Goal: Information Seeking & Learning: Learn about a topic

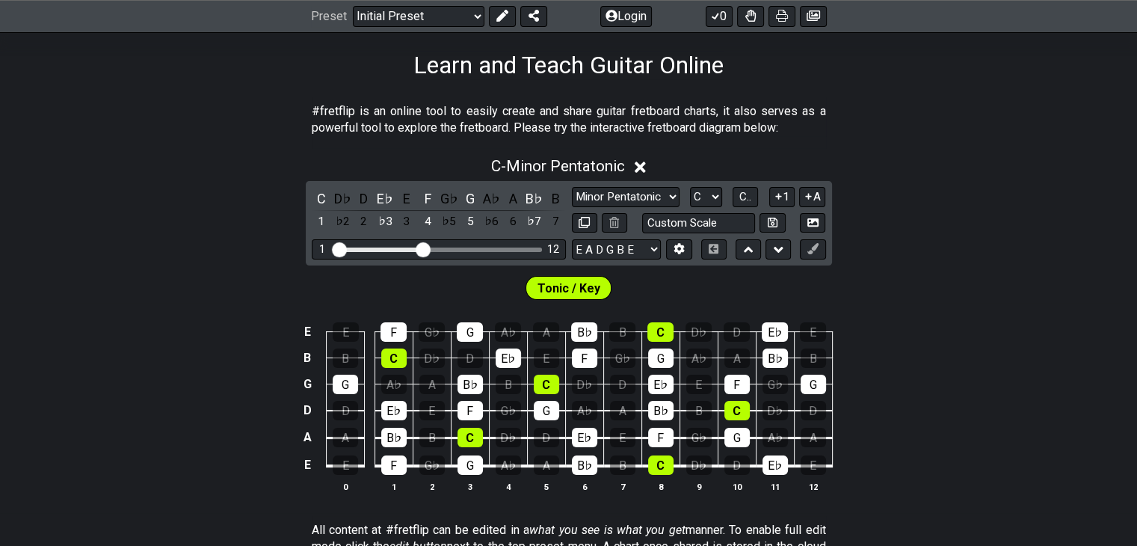
scroll to position [194, 0]
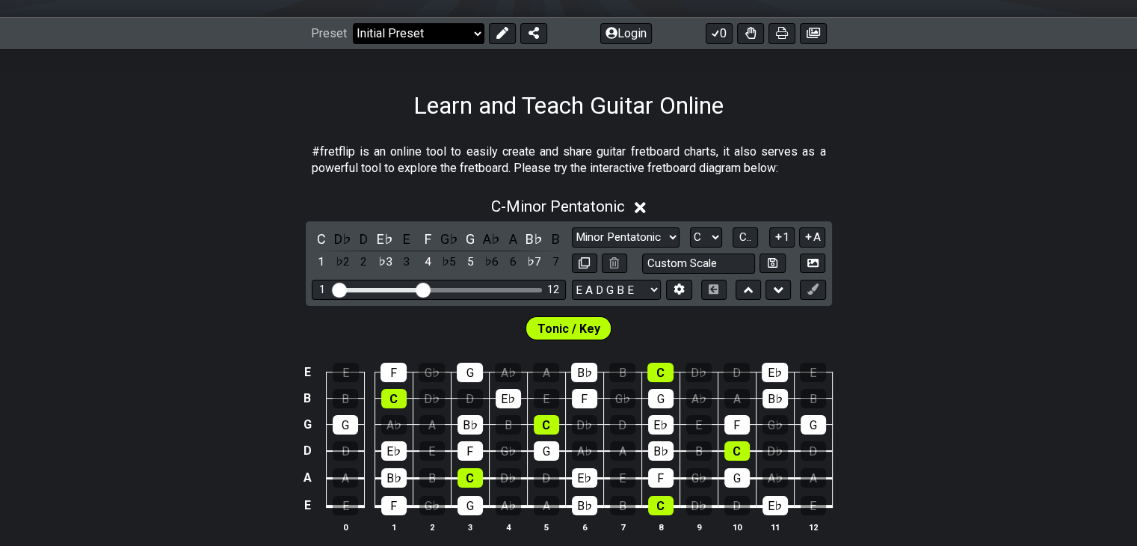
click at [424, 34] on select "Welcome to #fretflip! Initial Preset Custom Preset Minor Pentatonic Major Penta…" at bounding box center [419, 33] width 132 height 21
click at [353, 23] on select "Welcome to #fretflip! Initial Preset Custom Preset Minor Pentatonic Major Penta…" at bounding box center [419, 33] width 132 height 21
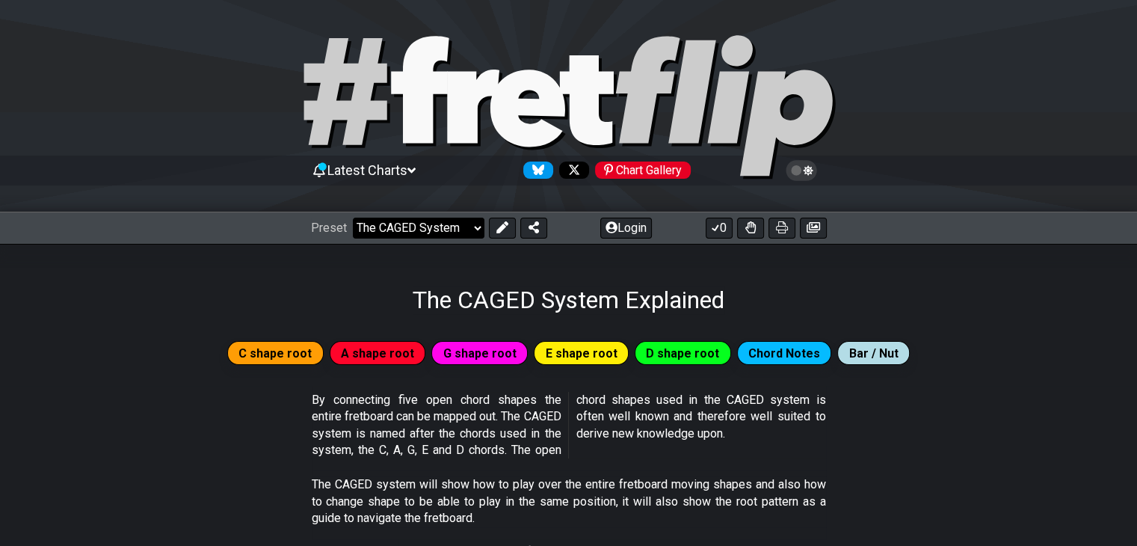
click at [422, 220] on select "Welcome to #fretflip! Initial Preset Custom Preset Minor Pentatonic Major Penta…" at bounding box center [419, 228] width 132 height 21
click at [421, 231] on select "Welcome to #fretflip! Initial Preset Custom Preset Minor Pentatonic Major Penta…" at bounding box center [419, 228] width 132 height 21
click at [353, 218] on select "Welcome to #fretflip! Initial Preset Custom Preset Minor Pentatonic Major Penta…" at bounding box center [419, 228] width 132 height 21
select select "/common-guitar-chords"
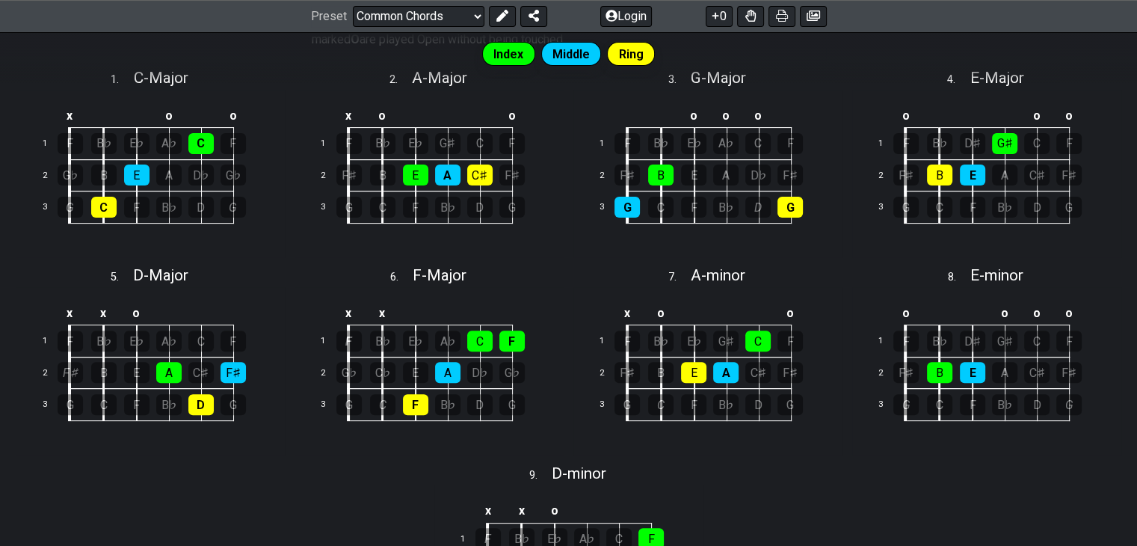
scroll to position [186, 0]
